Goal: Task Accomplishment & Management: Manage account settings

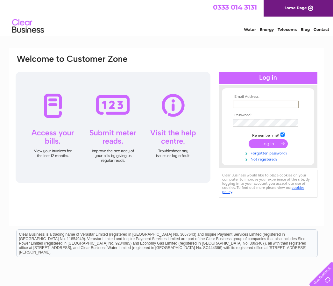
type input "[EMAIL_ADDRESS][DOMAIN_NAME]"
click at [268, 144] on input "submit" at bounding box center [267, 143] width 39 height 9
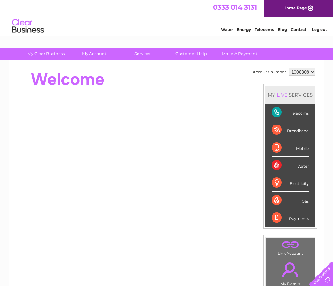
click at [276, 109] on div "Telecoms" at bounding box center [289, 112] width 37 height 17
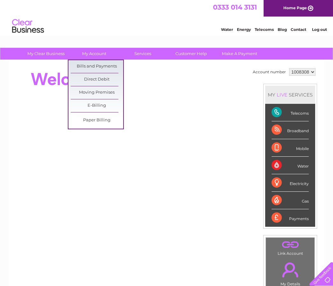
click at [116, 66] on link "Bills and Payments" at bounding box center [97, 66] width 52 height 13
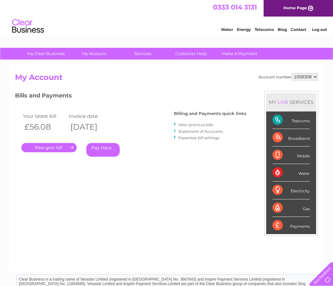
click at [57, 146] on link "." at bounding box center [48, 147] width 55 height 9
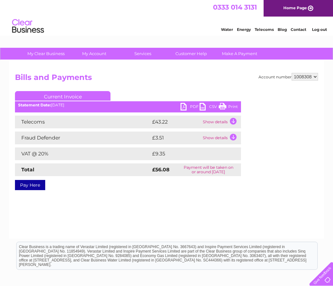
click at [187, 104] on link "PDF" at bounding box center [189, 107] width 19 height 9
click at [187, 110] on link "PDF" at bounding box center [189, 107] width 19 height 9
